Goal: Task Accomplishment & Management: Manage account settings

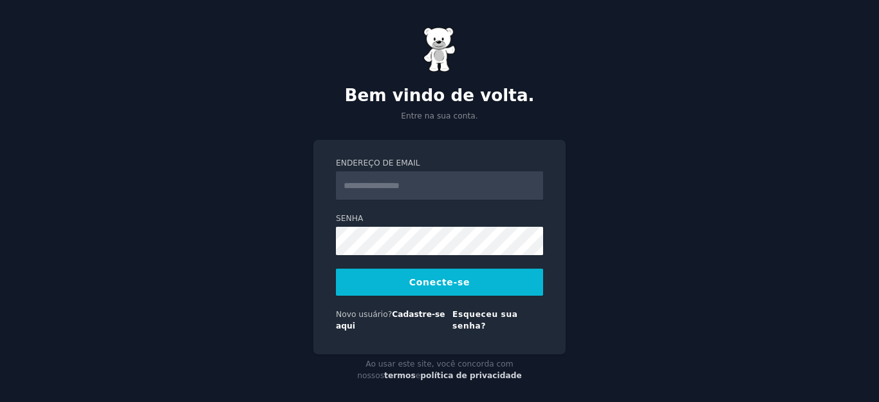
type input "**********"
click at [626, 212] on div "**********" at bounding box center [439, 206] width 879 height 413
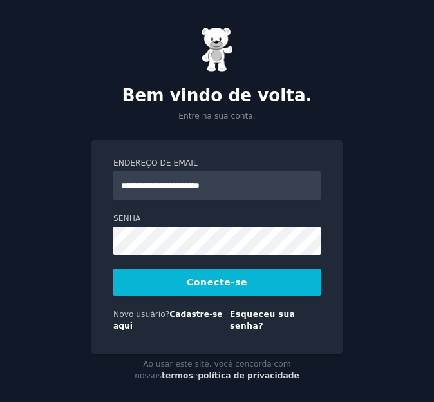
click at [378, 128] on div "**********" at bounding box center [217, 206] width 434 height 413
click at [210, 283] on font "Conecte-se" at bounding box center [217, 282] width 60 height 10
